Goal: Information Seeking & Learning: Check status

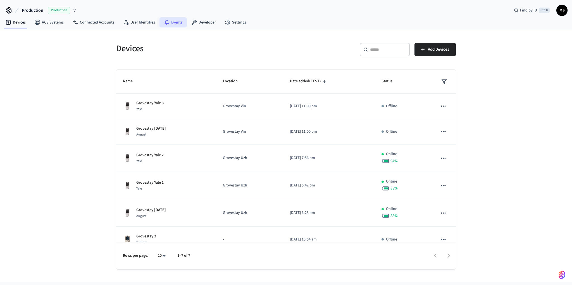
click at [172, 24] on link "Events" at bounding box center [173, 22] width 27 height 10
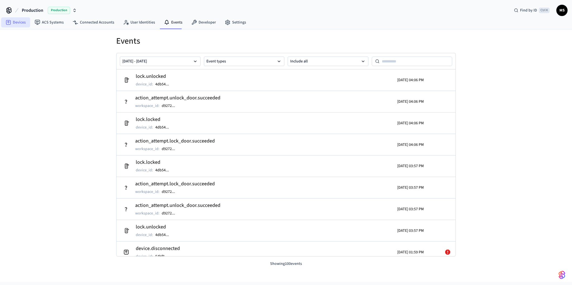
click at [19, 25] on link "Devices" at bounding box center [15, 22] width 29 height 10
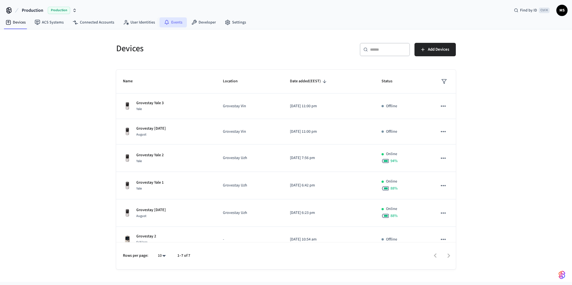
click at [176, 21] on link "Events" at bounding box center [173, 22] width 27 height 10
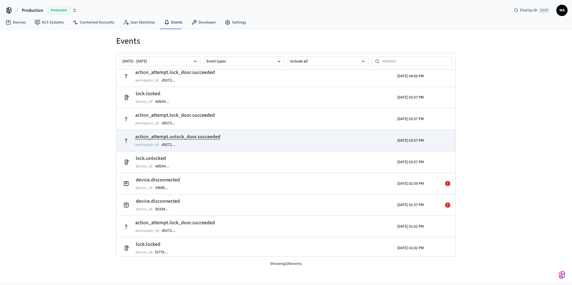
scroll to position [84, 0]
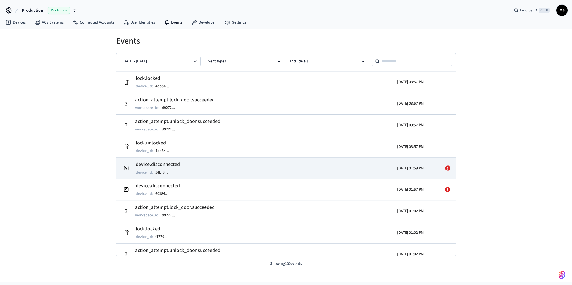
click at [234, 172] on td "device.disconnected device_id : 54bf8 ..." at bounding box center [231, 168] width 220 height 16
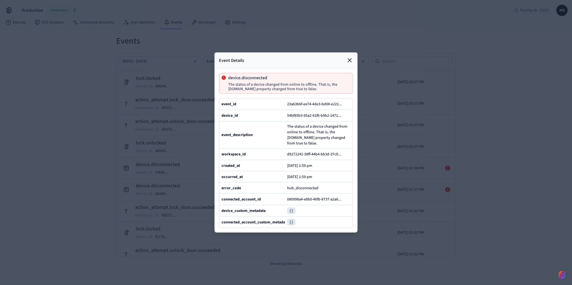
click at [389, 140] on div at bounding box center [286, 142] width 572 height 285
click at [370, 75] on div at bounding box center [286, 142] width 572 height 285
click at [349, 57] on icon at bounding box center [350, 60] width 7 height 7
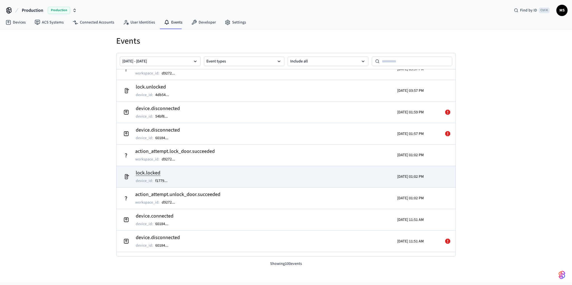
scroll to position [167, 0]
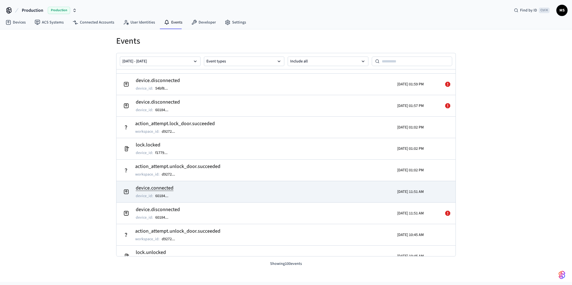
click at [231, 188] on td "device.connected device_id : 60184 ..." at bounding box center [231, 192] width 220 height 16
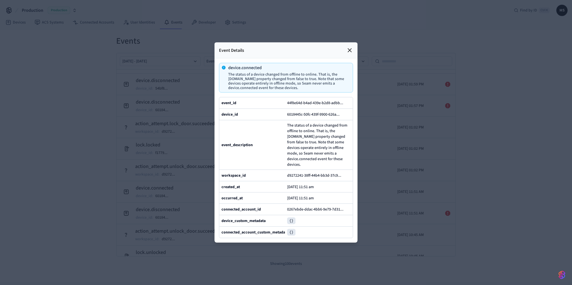
click at [291, 224] on pre "{}" at bounding box center [291, 220] width 8 height 7
click at [292, 224] on pre "{}" at bounding box center [291, 220] width 8 height 7
click at [266, 223] on b "device_custom_metadata" at bounding box center [244, 221] width 44 height 6
click at [297, 235] on div "{}" at bounding box center [318, 232] width 63 height 7
click at [287, 235] on pre "{}" at bounding box center [291, 232] width 8 height 7
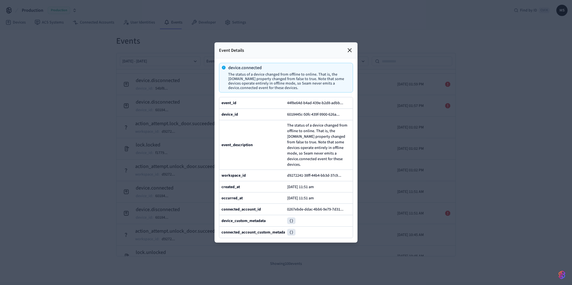
click at [289, 235] on pre "{}" at bounding box center [291, 232] width 8 height 7
click at [290, 235] on pre "{}" at bounding box center [291, 232] width 8 height 7
click at [416, 184] on div at bounding box center [286, 142] width 572 height 285
click at [351, 49] on icon at bounding box center [349, 50] width 3 height 3
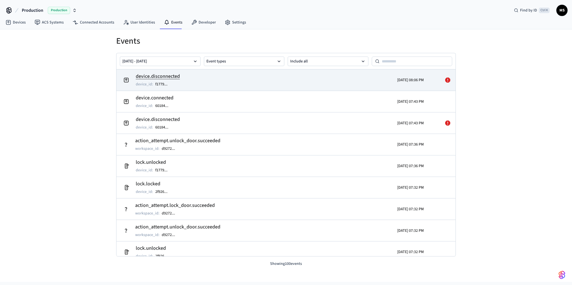
scroll to position [554, 0]
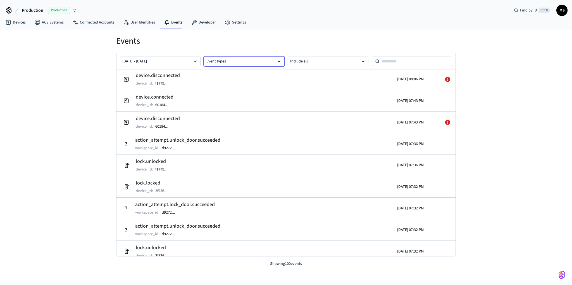
click at [239, 62] on button "Event types" at bounding box center [244, 61] width 81 height 10
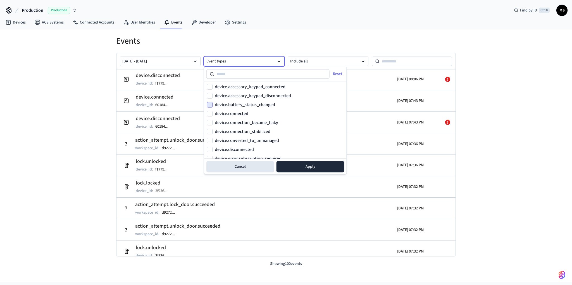
click at [211, 103] on button "device.battery_status_changed" at bounding box center [210, 105] width 6 height 6
click at [306, 169] on button "Apply" at bounding box center [311, 166] width 68 height 11
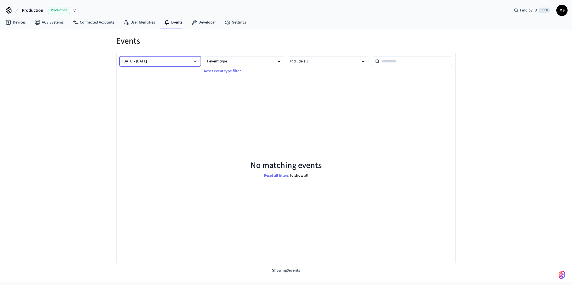
click at [183, 60] on button "[DATE] - [DATE]" at bounding box center [160, 61] width 81 height 10
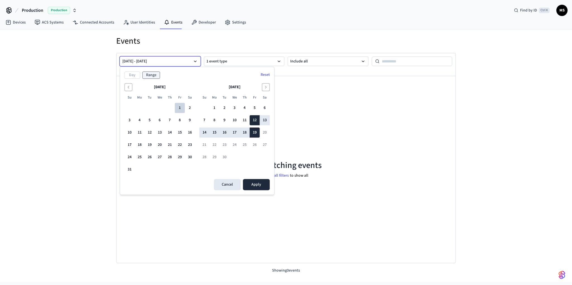
click at [180, 106] on button "1" at bounding box center [180, 108] width 10 height 10
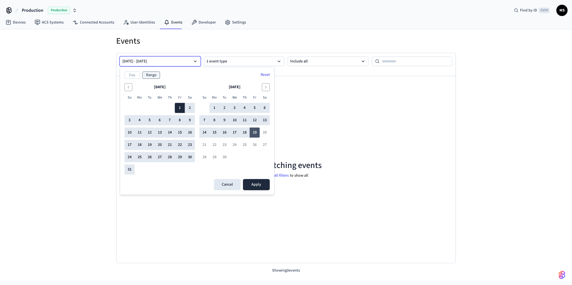
click at [257, 132] on button "19" at bounding box center [255, 132] width 10 height 10
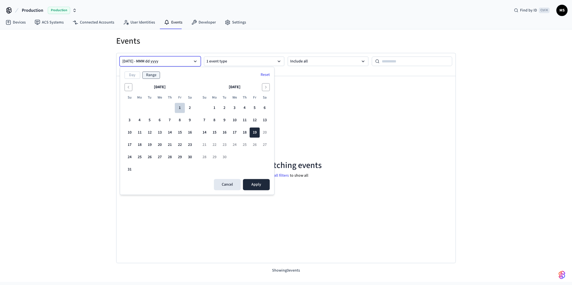
click at [182, 106] on button "1" at bounding box center [180, 108] width 10 height 10
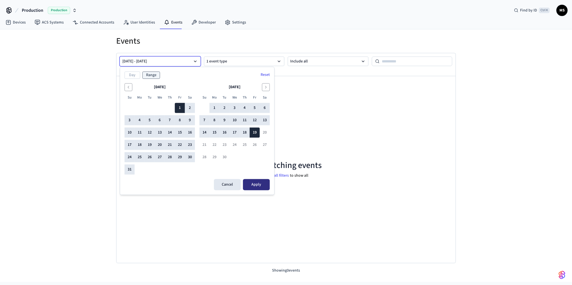
click at [258, 183] on button "Apply" at bounding box center [256, 184] width 27 height 11
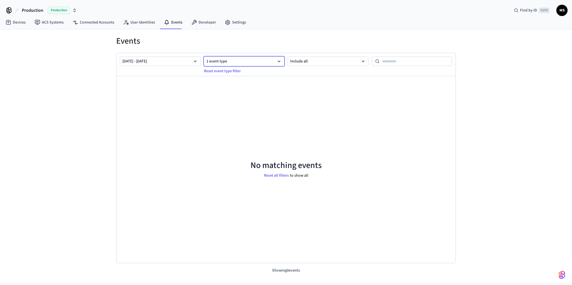
click at [266, 60] on button "1 event type" at bounding box center [244, 61] width 81 height 10
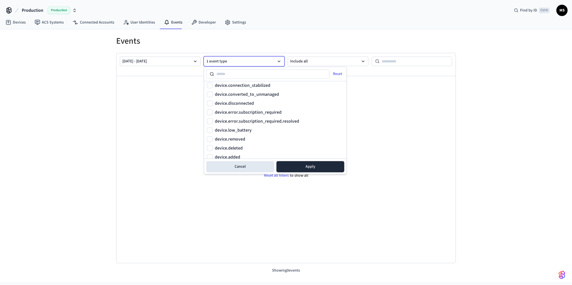
scroll to position [56, 0]
click at [212, 121] on button "device.low_battery" at bounding box center [210, 120] width 6 height 6
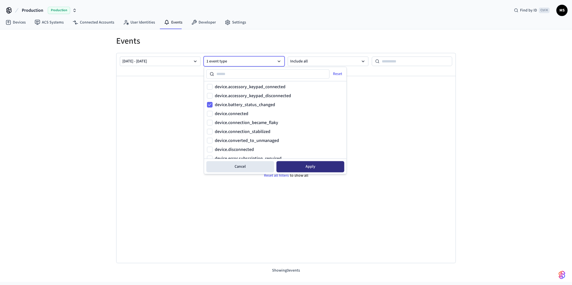
click at [325, 166] on button "Apply" at bounding box center [311, 166] width 68 height 11
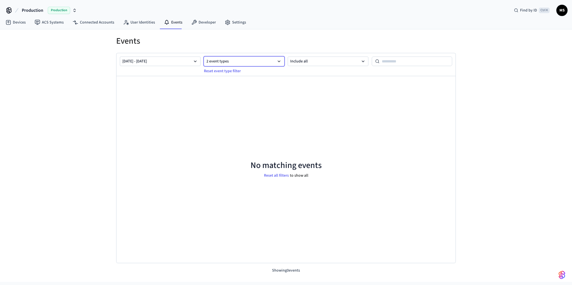
click at [243, 63] on button "2 event types" at bounding box center [244, 61] width 81 height 10
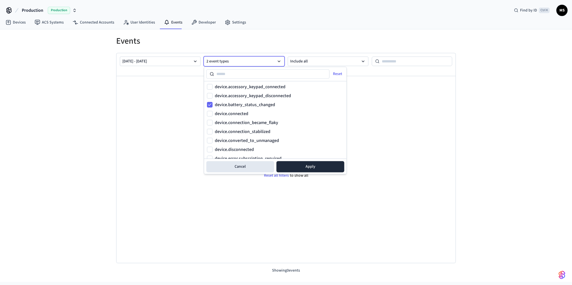
click at [264, 105] on label "device.battery_status_changed" at bounding box center [245, 104] width 60 height 4
click at [213, 105] on button "device.battery_status_changed" at bounding box center [210, 105] width 6 height 6
click at [264, 105] on label "device.battery_status_changed" at bounding box center [245, 104] width 60 height 4
click at [213, 105] on button "device.battery_status_changed" at bounding box center [210, 105] width 6 height 6
click at [312, 163] on button "Apply" at bounding box center [311, 166] width 68 height 11
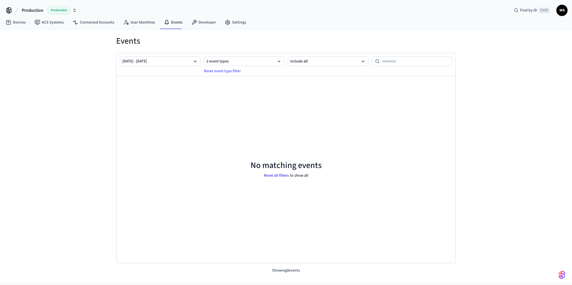
click at [285, 172] on button "Reset all filters" at bounding box center [276, 175] width 27 height 8
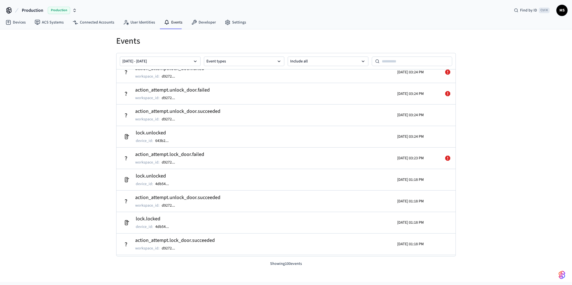
scroll to position [1981, 0]
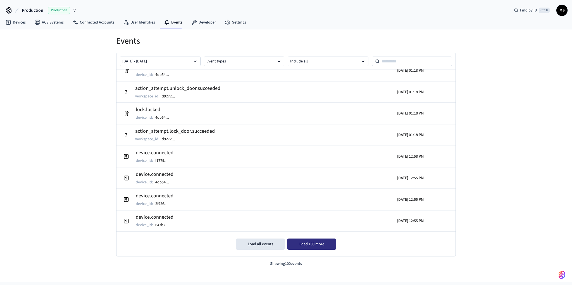
click at [309, 244] on button "Load 100 more" at bounding box center [311, 243] width 49 height 11
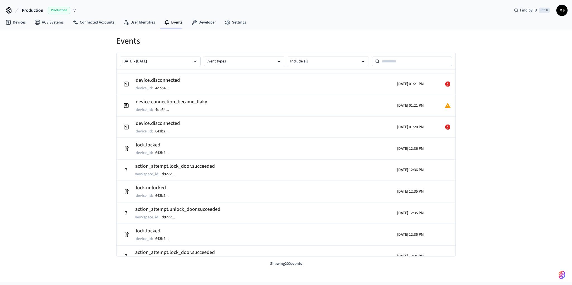
scroll to position [2423, 0]
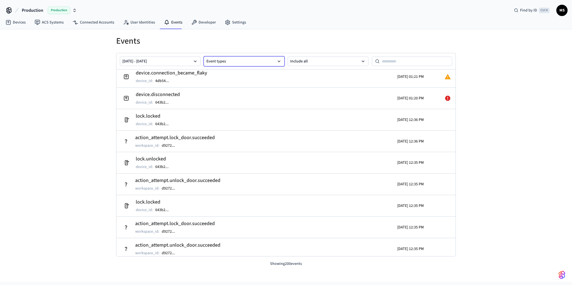
click at [235, 61] on button "Event types" at bounding box center [244, 61] width 81 height 10
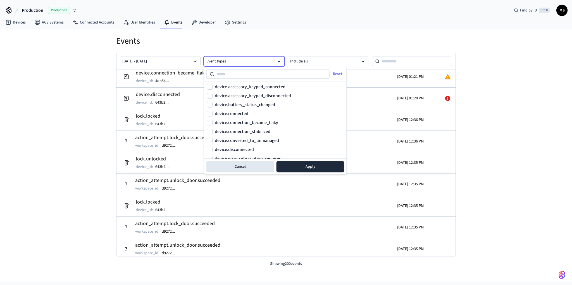
click at [256, 104] on label "device.battery_status_changed" at bounding box center [245, 104] width 60 height 4
click at [213, 104] on button "device.battery_status_changed" at bounding box center [210, 105] width 6 height 6
click at [245, 147] on label "device.low_battery" at bounding box center [233, 148] width 37 height 4
click at [213, 147] on button "device.low_battery" at bounding box center [210, 148] width 6 height 6
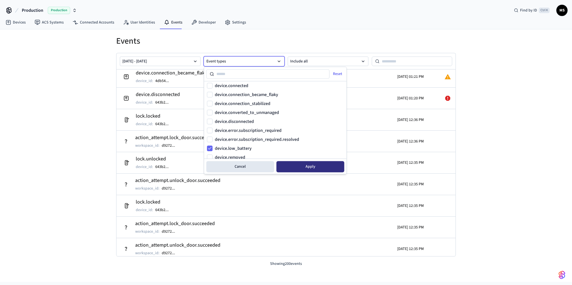
click at [321, 167] on button "Apply" at bounding box center [311, 166] width 68 height 11
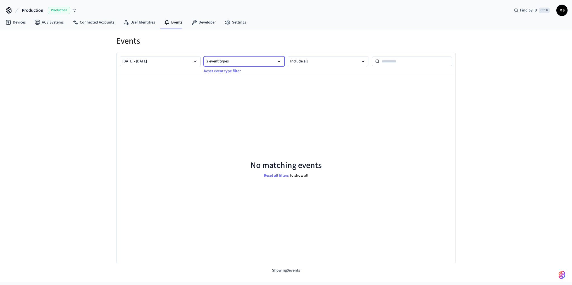
click at [238, 64] on button "2 event types" at bounding box center [244, 61] width 81 height 10
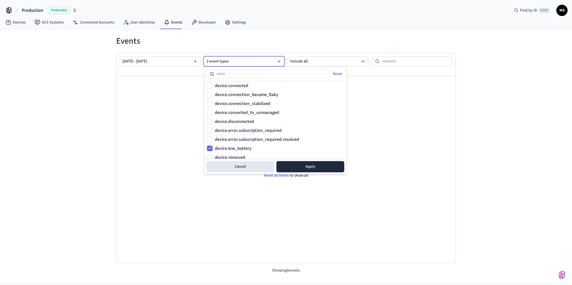
scroll to position [56, 0]
